Goal: Task Accomplishment & Management: Complete application form

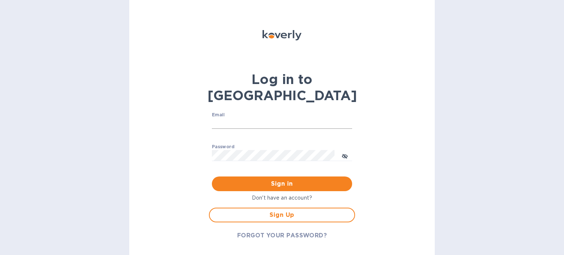
click at [226, 118] on input "Email" at bounding box center [282, 123] width 140 height 11
type input "[EMAIL_ADDRESS][DOMAIN_NAME]"
click at [278, 180] on span "Sign in" at bounding box center [282, 184] width 129 height 9
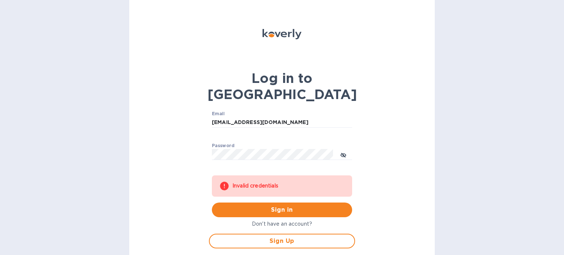
scroll to position [1, 0]
click at [343, 152] on icon "toggle password visibility" at bounding box center [344, 155] width 6 height 6
click at [343, 154] on icon "toggle password visibility" at bounding box center [344, 155] width 2 height 2
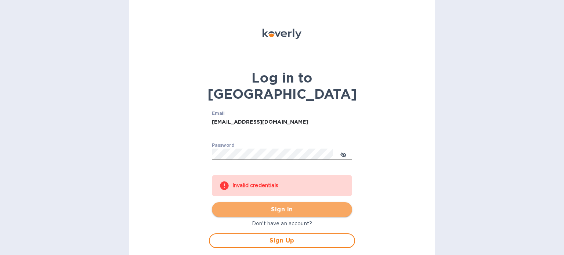
click at [281, 205] on span "Sign in" at bounding box center [282, 209] width 129 height 9
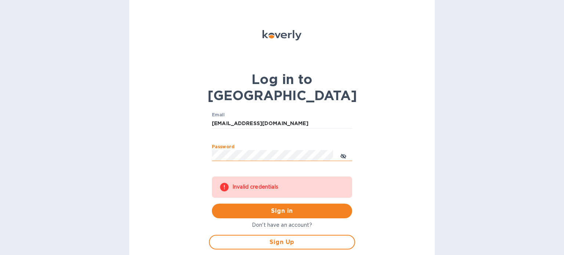
click at [179, 129] on div "Log in to Koverly Email saintemfaustine@gmail.com ​ Password ​ Invalid credenti…" at bounding box center [282, 127] width 306 height 255
click at [269, 207] on span "Sign in" at bounding box center [282, 211] width 129 height 9
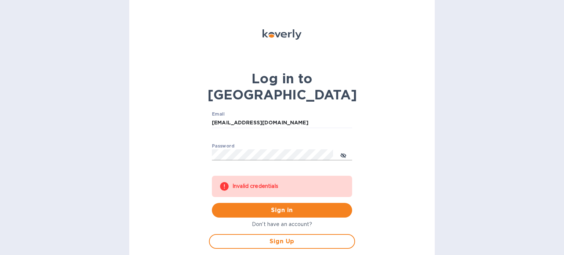
scroll to position [1, 0]
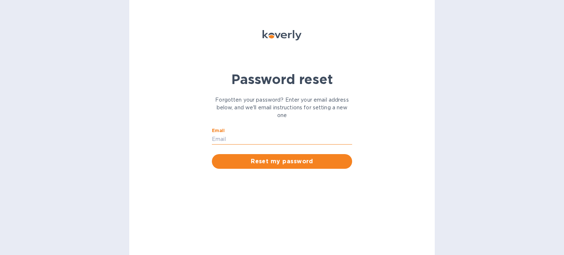
click at [243, 139] on input "Email" at bounding box center [282, 139] width 140 height 11
type input "[EMAIL_ADDRESS][DOMAIN_NAME]"
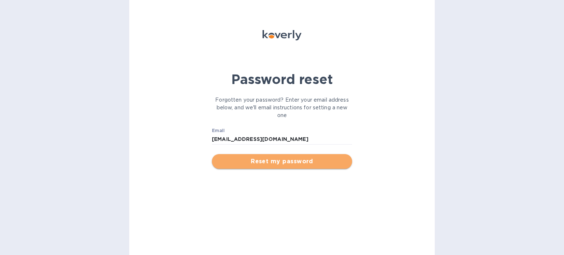
click at [258, 163] on span "Reset my password" at bounding box center [282, 161] width 129 height 9
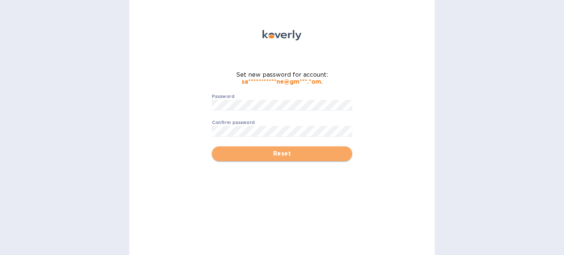
click at [281, 155] on span "Reset" at bounding box center [282, 154] width 129 height 9
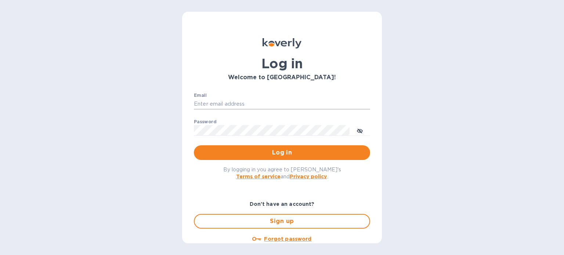
click at [240, 105] on input "Email" at bounding box center [282, 104] width 176 height 11
type input "[EMAIL_ADDRESS][DOMAIN_NAME]"
click at [283, 152] on span "Log in" at bounding box center [282, 152] width 165 height 9
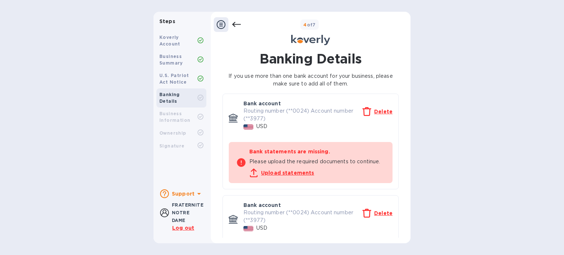
click at [220, 25] on icon at bounding box center [221, 24] width 9 height 9
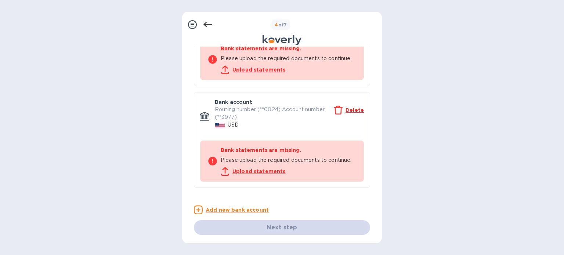
scroll to position [104, 0]
click at [282, 229] on div "Next step" at bounding box center [282, 227] width 176 height 15
click at [248, 69] on u "Upload statements" at bounding box center [259, 69] width 53 height 6
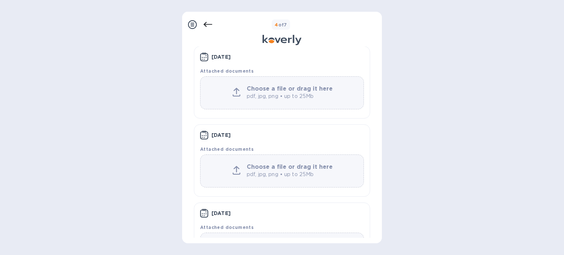
scroll to position [0, 0]
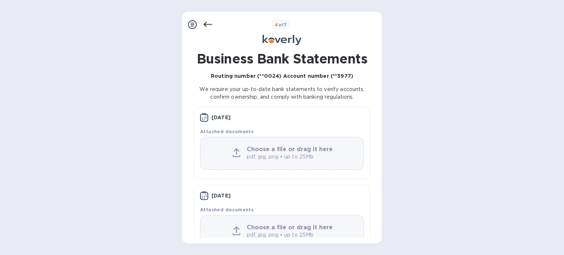
click at [209, 24] on icon at bounding box center [208, 24] width 9 height 5
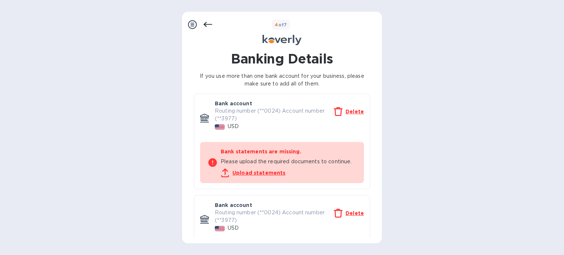
click at [194, 27] on icon at bounding box center [192, 24] width 9 height 9
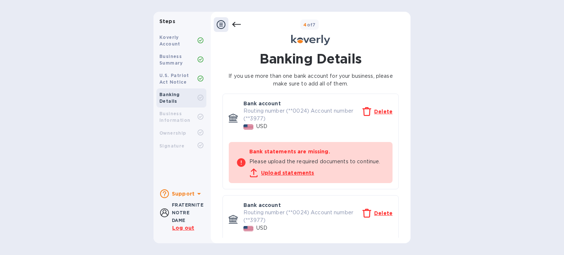
click at [182, 194] on b "Support" at bounding box center [183, 194] width 23 height 6
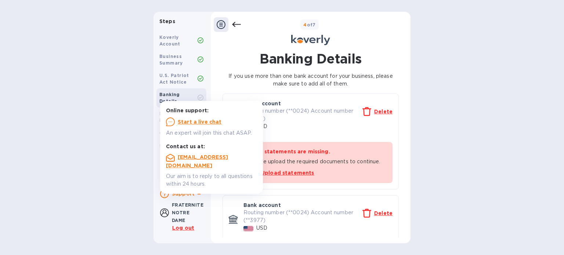
click at [134, 169] on div "Steps Koverly Account Business Summary U.S. Patriot Act Notice Banking Details …" at bounding box center [282, 128] width 564 height 232
click at [174, 62] on b "Business Summary" at bounding box center [171, 60] width 24 height 12
click at [178, 94] on b "Banking Details" at bounding box center [169, 98] width 21 height 12
click at [168, 22] on b "Steps" at bounding box center [167, 21] width 16 height 6
click at [220, 24] on icon at bounding box center [221, 24] width 9 height 9
